Goal: Use online tool/utility: Utilize a website feature to perform a specific function

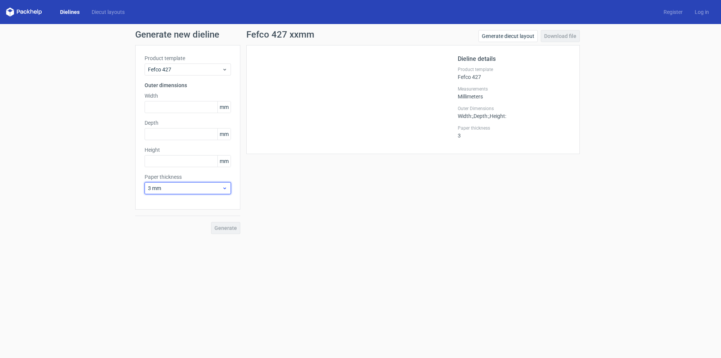
click at [224, 187] on icon at bounding box center [225, 188] width 6 height 6
click at [187, 204] on div "0.4 mm" at bounding box center [188, 205] width 80 height 12
click at [165, 109] on input "text" at bounding box center [188, 107] width 86 height 12
type input "40"
click at [184, 136] on input "text" at bounding box center [188, 134] width 86 height 12
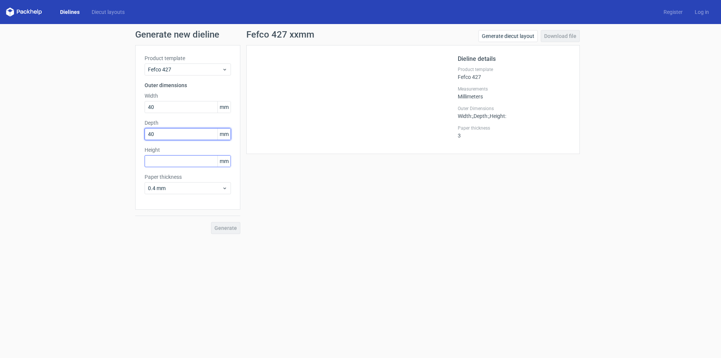
type input "40"
click at [176, 161] on input "text" at bounding box center [188, 161] width 86 height 12
type input "20"
click at [498, 36] on link "Generate diecut layout" at bounding box center [508, 36] width 59 height 12
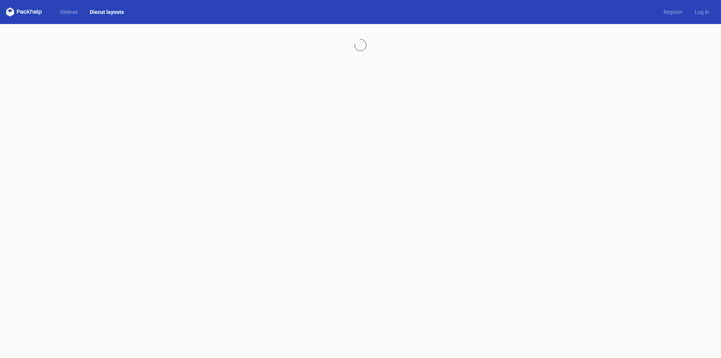
click at [98, 10] on link "Diecut layouts" at bounding box center [107, 12] width 46 height 8
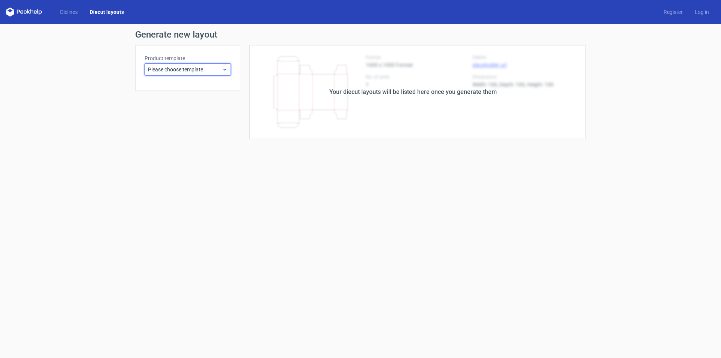
click at [205, 69] on span "Please choose template" at bounding box center [185, 70] width 74 height 8
